Goal: Information Seeking & Learning: Learn about a topic

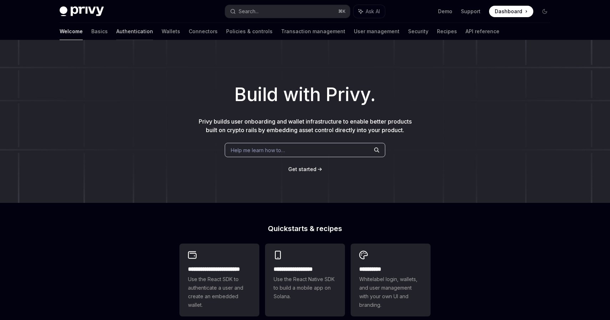
click at [116, 35] on link "Authentication" at bounding box center [134, 31] width 37 height 17
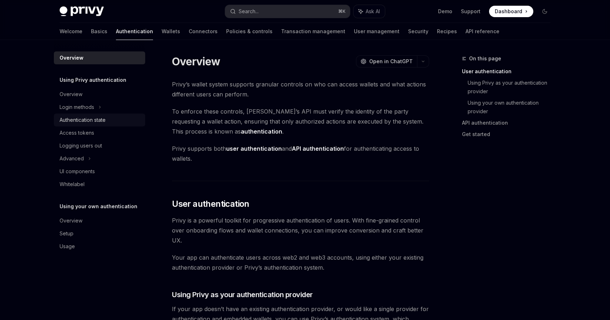
click at [98, 120] on div "Authentication state" at bounding box center [83, 120] width 46 height 9
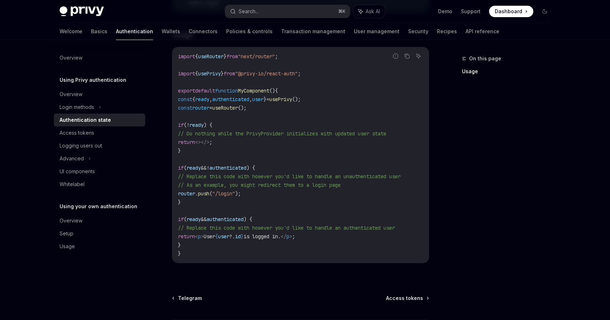
scroll to position [287, 0]
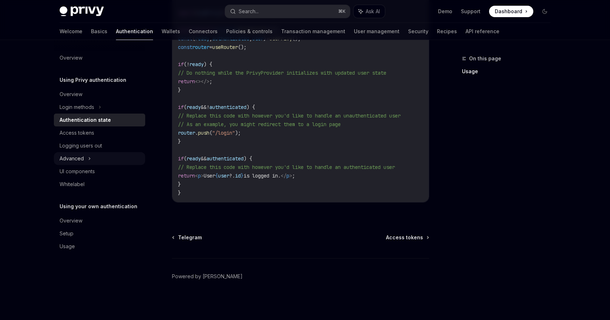
click at [91, 159] on div "Advanced" at bounding box center [99, 158] width 91 height 13
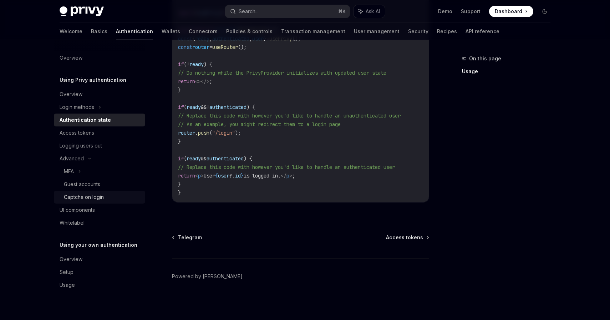
click at [90, 197] on div "Captcha on login" at bounding box center [84, 197] width 40 height 9
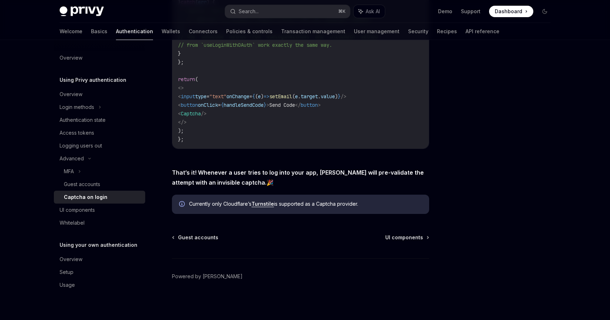
scroll to position [152, 0]
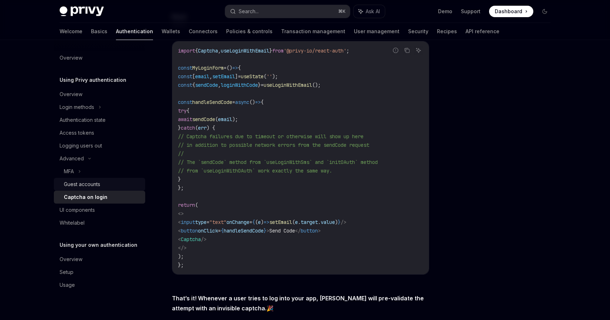
click at [92, 184] on div "Guest accounts" at bounding box center [82, 184] width 36 height 9
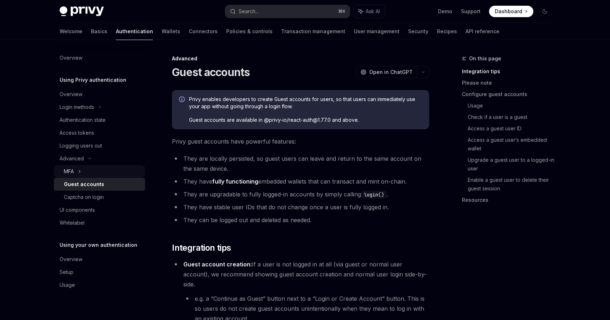
click at [95, 174] on div "MFA" at bounding box center [99, 171] width 91 height 13
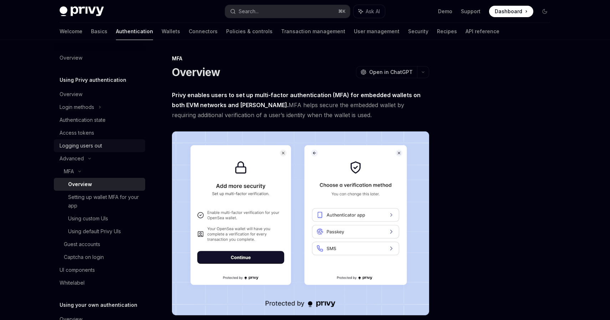
click at [92, 146] on div "Logging users out" at bounding box center [81, 145] width 42 height 9
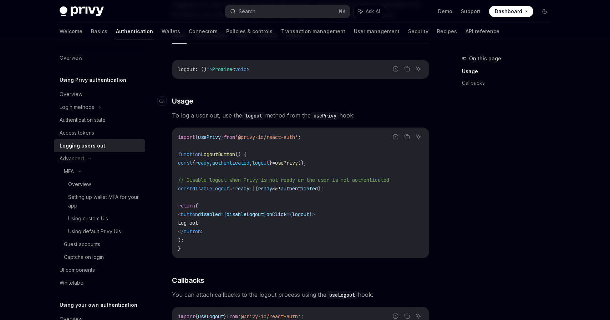
scroll to position [91, 0]
click at [102, 122] on div "Authentication state" at bounding box center [83, 120] width 46 height 9
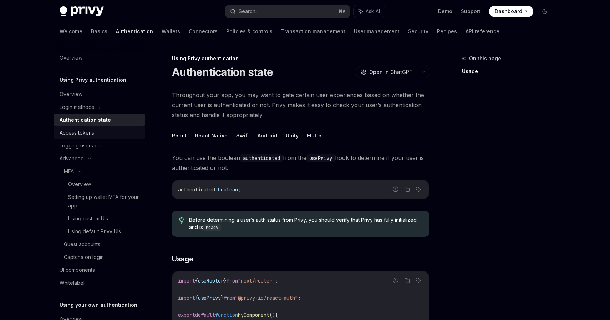
click at [102, 131] on div "Access tokens" at bounding box center [100, 132] width 81 height 9
type textarea "*"
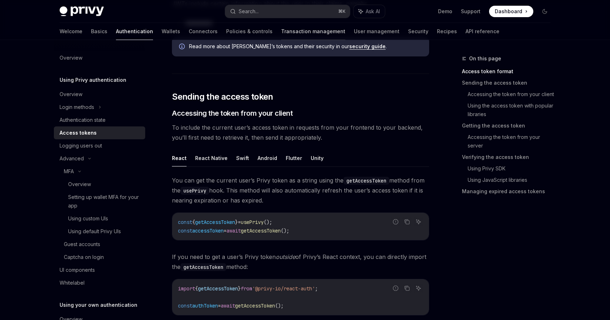
scroll to position [182, 0]
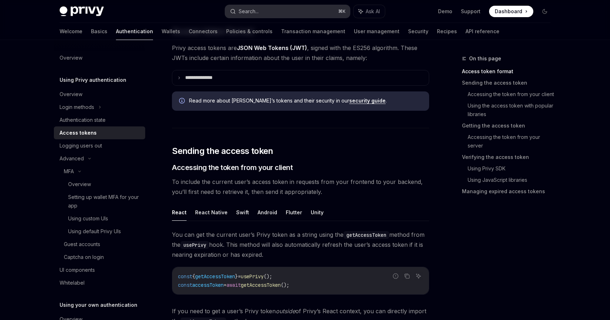
click at [269, 6] on button "Search... ⌘ K" at bounding box center [287, 11] width 125 height 13
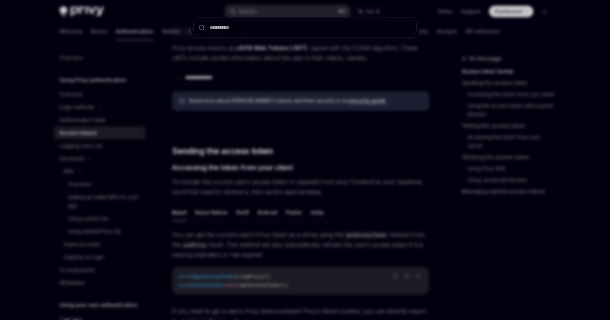
type input "********"
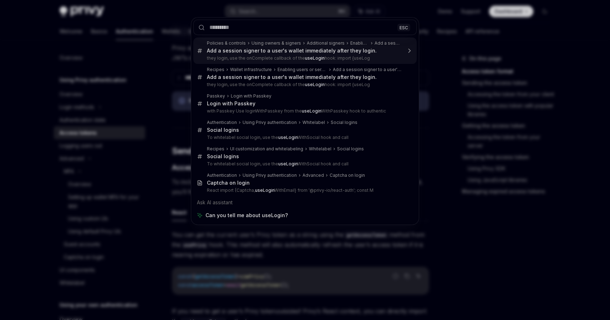
type textarea "*"
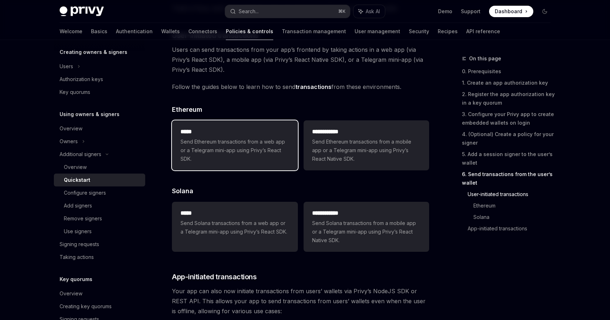
scroll to position [1956, 0]
